Goal: Information Seeking & Learning: Check status

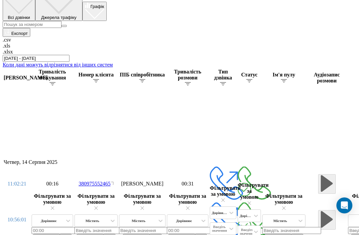
scroll to position [0, 5]
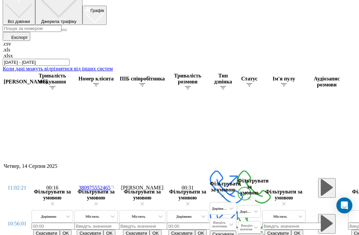
scroll to position [152, 0]
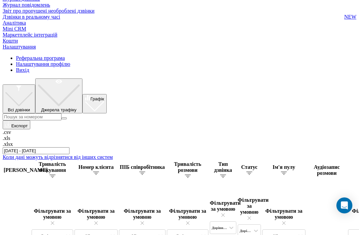
scroll to position [0, 12]
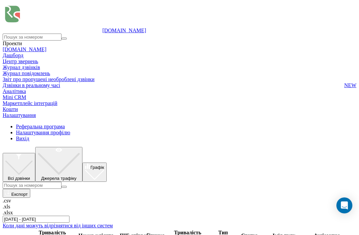
click at [62, 182] on input at bounding box center [32, 185] width 59 height 7
type input "0688967273"
click at [64, 187] on icon "submit" at bounding box center [64, 187] width 0 height 0
click at [67, 186] on button "submit" at bounding box center [64, 187] width 5 height 2
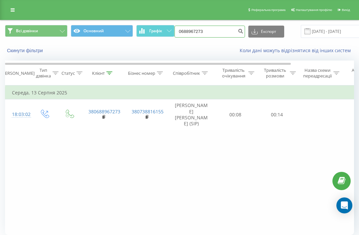
click at [204, 38] on input "0688967273" at bounding box center [210, 32] width 71 height 12
type input "0"
click at [238, 32] on icon "submit" at bounding box center [241, 30] width 6 height 4
click at [236, 38] on button "submit" at bounding box center [240, 32] width 9 height 12
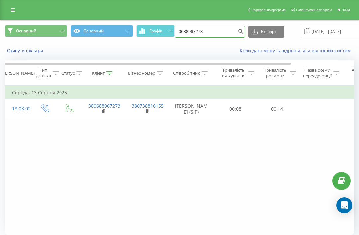
click at [204, 37] on input "0688967273" at bounding box center [210, 32] width 71 height 12
type input "0"
click at [27, 54] on button "Скинути фільтри" at bounding box center [25, 51] width 41 height 6
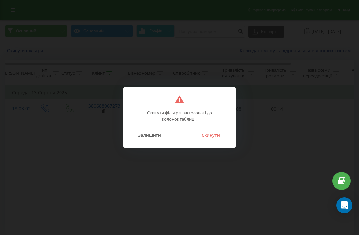
click at [218, 139] on button "Скинути" at bounding box center [211, 135] width 25 height 9
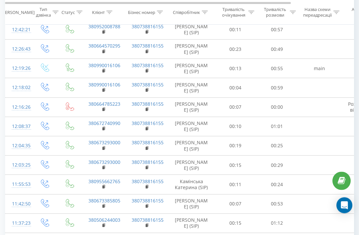
scroll to position [372, 0]
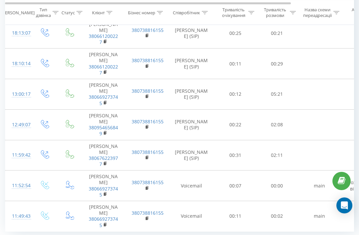
scroll to position [501, 0]
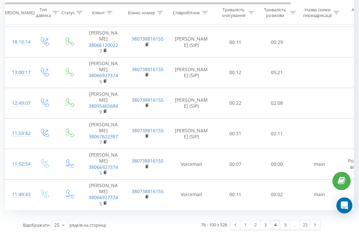
click at [285, 230] on link "5" at bounding box center [286, 225] width 10 height 9
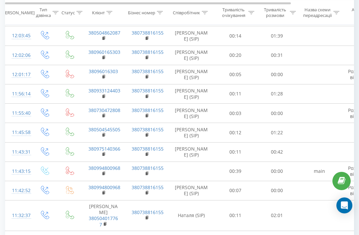
scroll to position [372, 0]
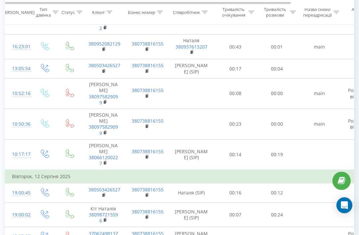
scroll to position [483, 0]
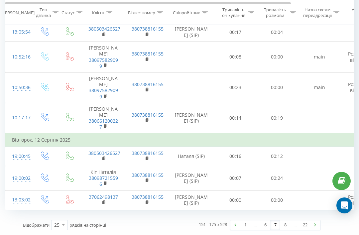
click at [283, 230] on link "8" at bounding box center [286, 225] width 10 height 9
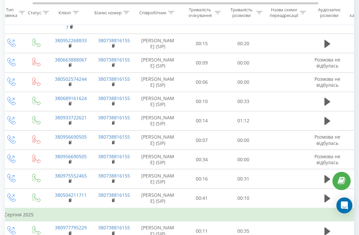
click at [325, 203] on icon at bounding box center [328, 199] width 6 height 8
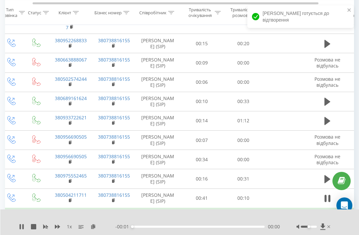
click at [73, 224] on div "1 x" at bounding box center [67, 227] width 97 height 7
click at [59, 229] on icon at bounding box center [57, 226] width 5 height 5
click at [60, 229] on icon at bounding box center [57, 226] width 5 height 5
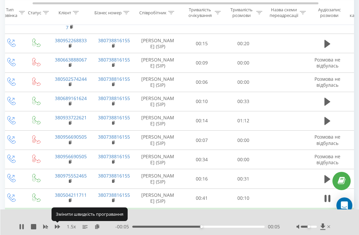
click at [48, 228] on icon at bounding box center [45, 226] width 5 height 5
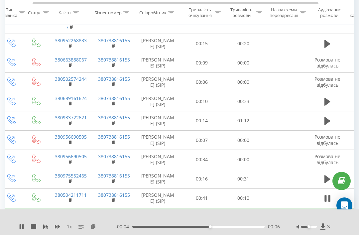
click at [57, 227] on icon at bounding box center [57, 227] width 5 height 4
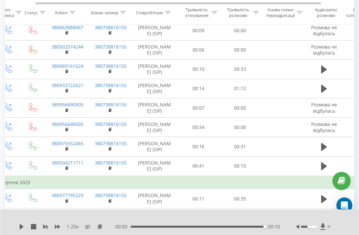
click at [325, 151] on icon at bounding box center [325, 147] width 6 height 8
click at [322, 93] on icon at bounding box center [325, 89] width 6 height 8
click at [20, 230] on button at bounding box center [21, 226] width 5 height 5
click at [23, 230] on icon at bounding box center [21, 226] width 5 height 5
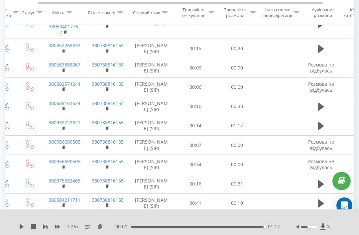
scroll to position [0, 40]
click at [323, 111] on icon at bounding box center [322, 106] width 6 height 9
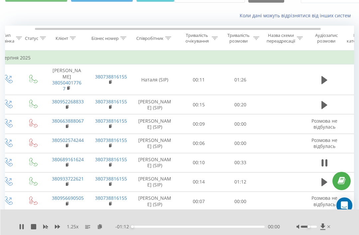
scroll to position [0, 37]
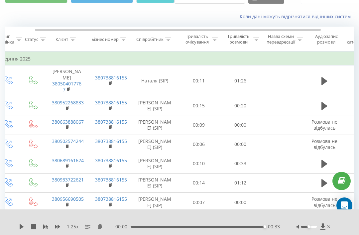
click at [327, 81] on icon at bounding box center [325, 81] width 6 height 9
click at [21, 230] on button at bounding box center [21, 226] width 5 height 5
click at [25, 235] on div "1.25 x - 01:20 00:04 00:04" at bounding box center [179, 223] width 359 height 26
click at [23, 230] on icon at bounding box center [21, 226] width 5 height 5
click at [163, 228] on div "00:17" at bounding box center [198, 227] width 132 height 2
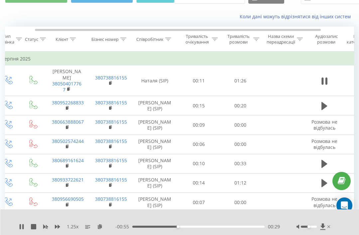
click at [59, 230] on icon at bounding box center [57, 226] width 5 height 5
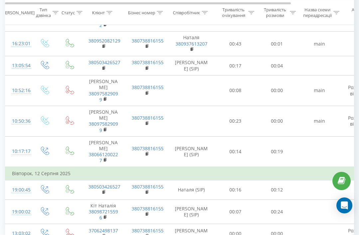
scroll to position [502, 0]
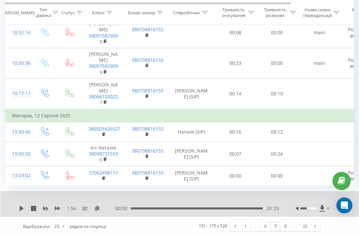
click at [265, 231] on link "6" at bounding box center [266, 226] width 10 height 9
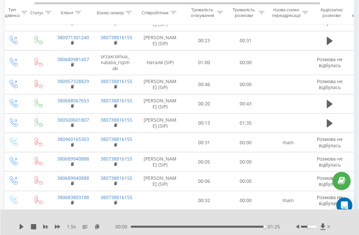
scroll to position [122, 0]
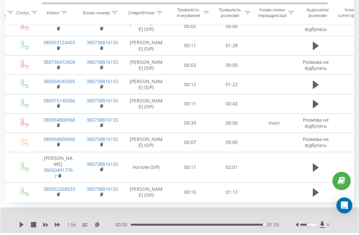
click at [313, 172] on icon at bounding box center [316, 167] width 6 height 9
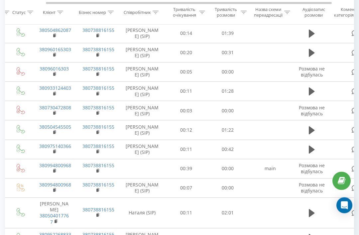
scroll to position [348, 0]
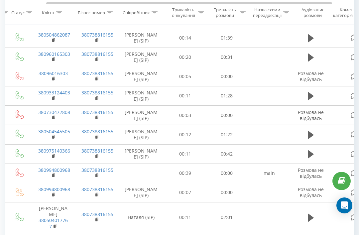
click at [310, 130] on icon at bounding box center [311, 134] width 6 height 9
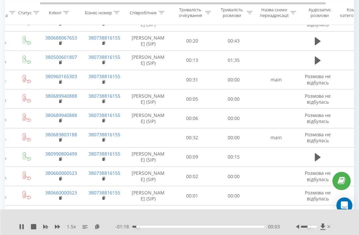
scroll to position [249, 0]
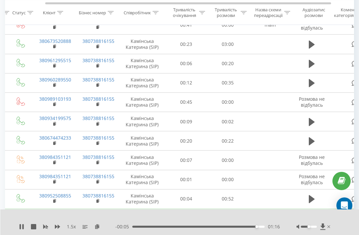
click at [313, 145] on icon at bounding box center [312, 141] width 6 height 8
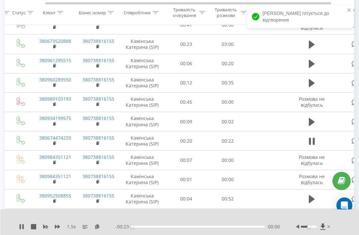
click at [310, 203] on icon at bounding box center [312, 199] width 6 height 8
click at [23, 230] on icon at bounding box center [22, 226] width 1 height 5
click at [22, 230] on icon at bounding box center [22, 226] width 4 height 5
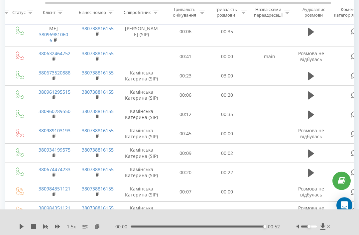
scroll to position [266, 0]
click at [315, 81] on button at bounding box center [312, 76] width 10 height 10
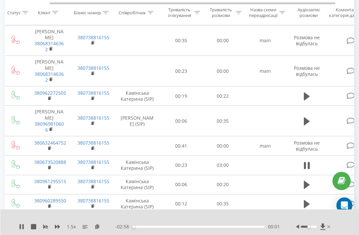
scroll to position [175, 0]
click at [20, 230] on button at bounding box center [21, 226] width 5 height 5
click at [24, 223] on div "1.5 x - 02:10 00:50 00:50" at bounding box center [179, 223] width 359 height 26
click at [18, 224] on div "1.5 x - 02:10 00:50 00:50" at bounding box center [179, 223] width 359 height 26
click at [17, 231] on div "1.5 x - 02:10 00:50 00:50" at bounding box center [179, 223] width 359 height 26
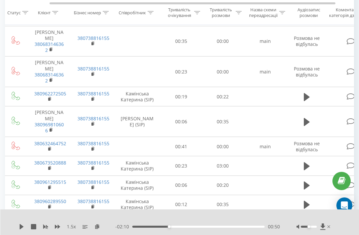
click at [16, 230] on div "1.5 x - 02:10 00:50 00:50" at bounding box center [179, 223] width 359 height 26
click at [17, 228] on div "1.5 x - 02:10 00:50 00:50" at bounding box center [179, 223] width 359 height 26
click at [24, 230] on button at bounding box center [21, 226] width 5 height 5
click at [18, 230] on div "1.5 x - 02:00 01:00 01:00" at bounding box center [179, 223] width 359 height 26
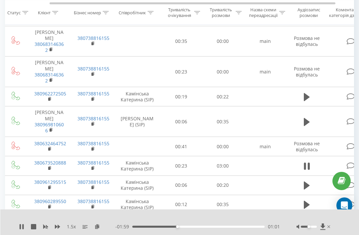
click at [20, 230] on button at bounding box center [21, 226] width 5 height 5
click at [22, 228] on icon at bounding box center [21, 226] width 5 height 5
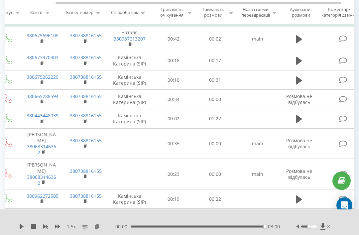
scroll to position [62, 0]
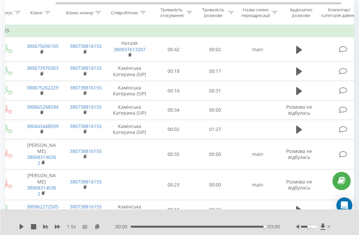
click at [297, 133] on icon at bounding box center [300, 129] width 6 height 9
click at [141, 230] on div "- 01:21 00:05 00:05" at bounding box center [197, 227] width 165 height 7
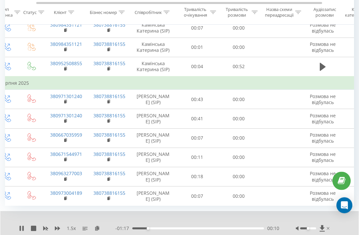
scroll to position [433, 0]
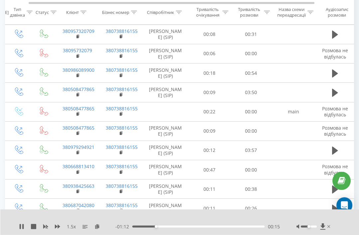
scroll to position [0, 25]
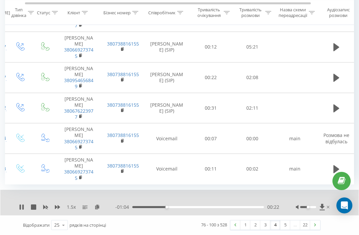
click at [266, 230] on link "3" at bounding box center [266, 225] width 10 height 9
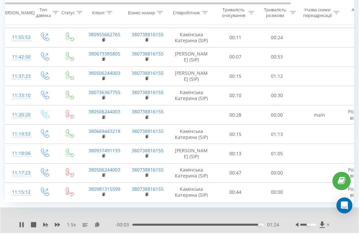
click at [21, 228] on icon at bounding box center [21, 224] width 5 height 5
